Goal: Information Seeking & Learning: Learn about a topic

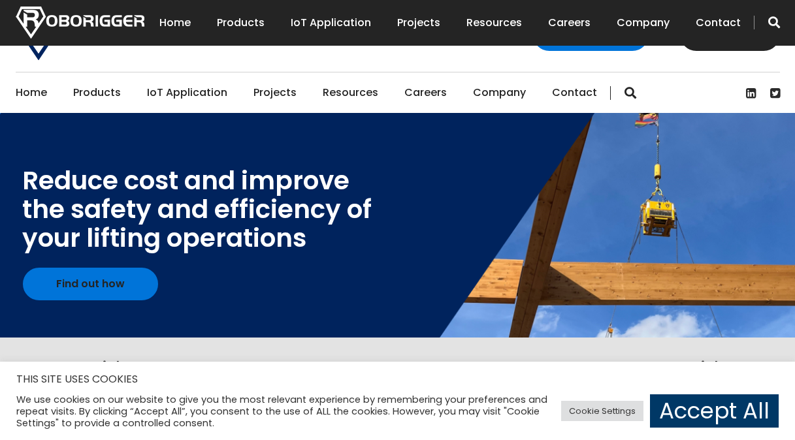
scroll to position [437, 0]
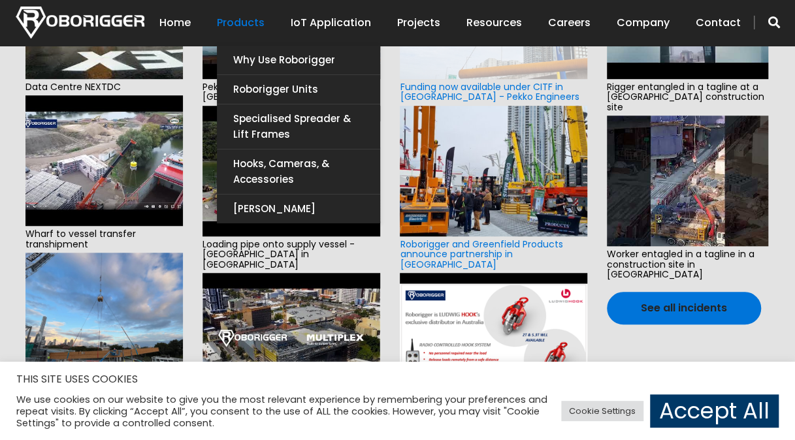
click at [246, 22] on link "Products" at bounding box center [241, 23] width 48 height 40
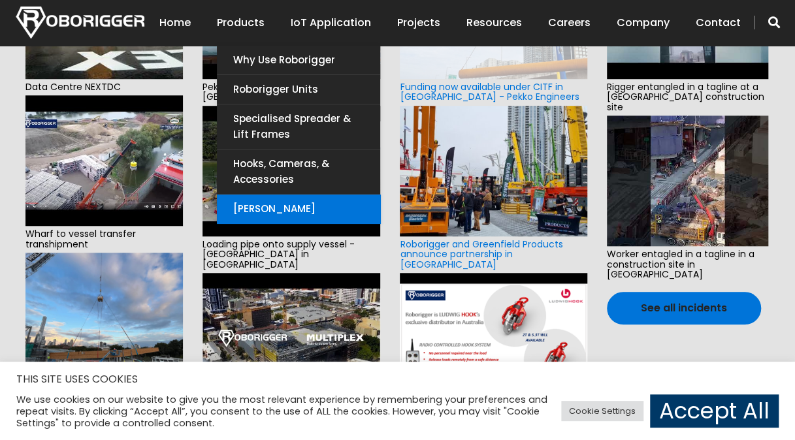
click at [269, 210] on link "[PERSON_NAME]" at bounding box center [298, 209] width 163 height 29
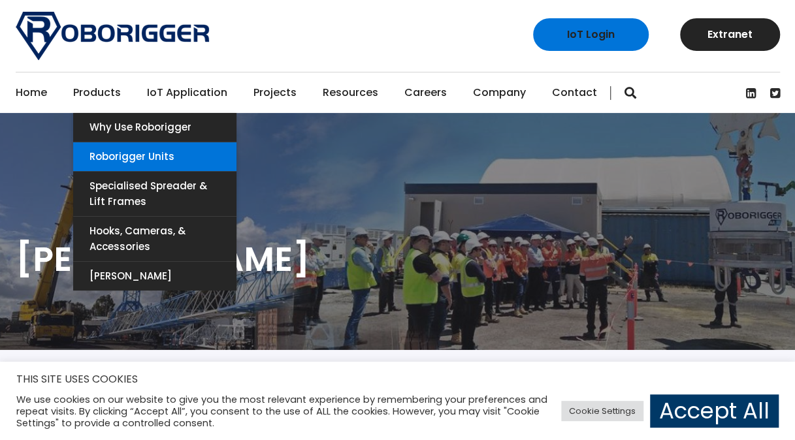
click at [139, 150] on link "Roborigger Units" at bounding box center [154, 156] width 163 height 29
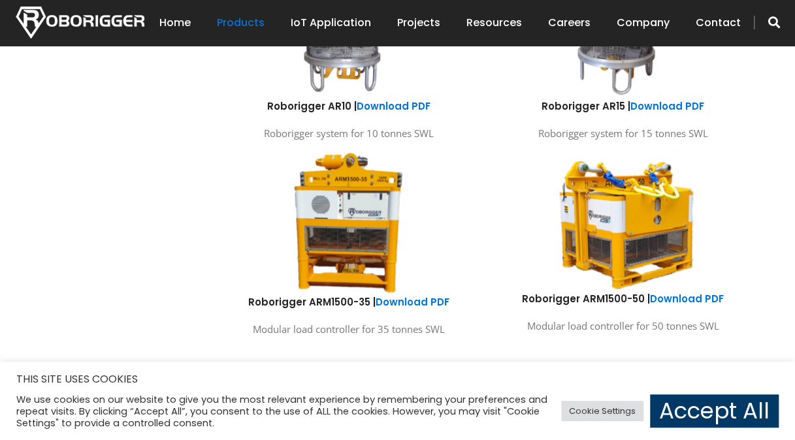
scroll to position [701, 0]
